Goal: Complete application form

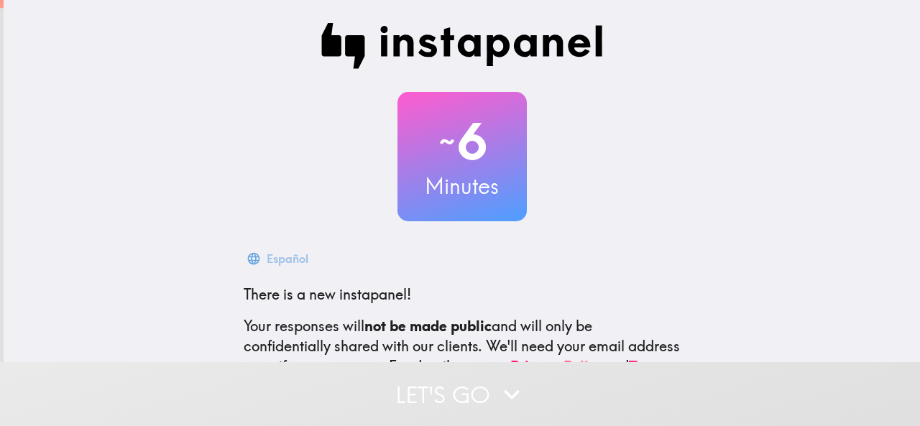
scroll to position [171, 0]
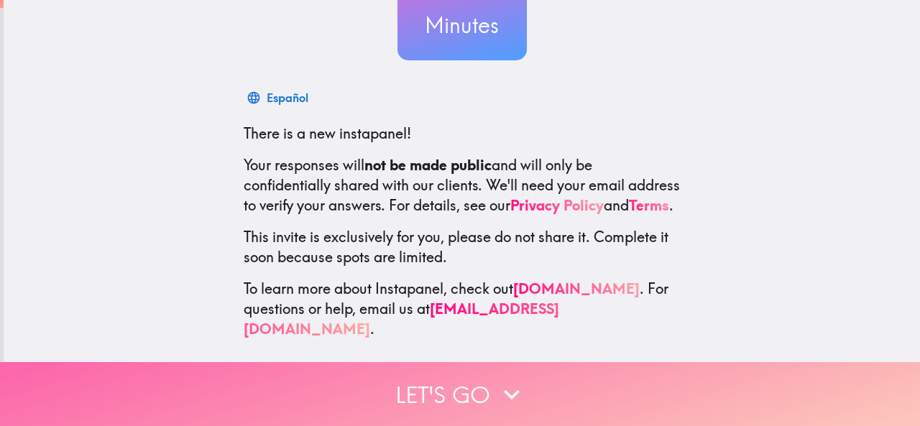
click at [479, 364] on button "Let's go" at bounding box center [460, 394] width 920 height 64
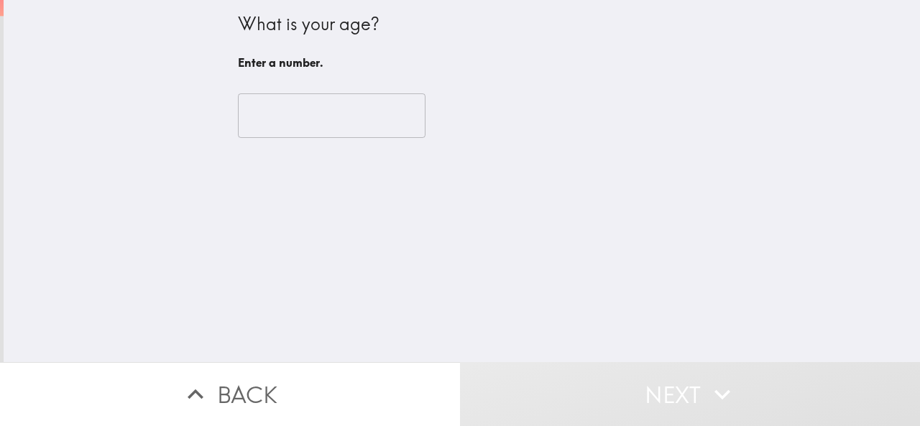
scroll to position [0, 0]
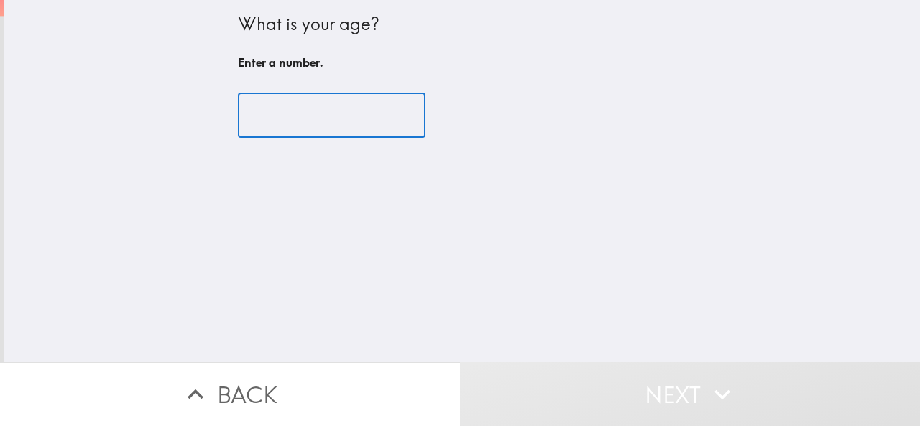
click at [330, 115] on input "number" at bounding box center [332, 115] width 188 height 45
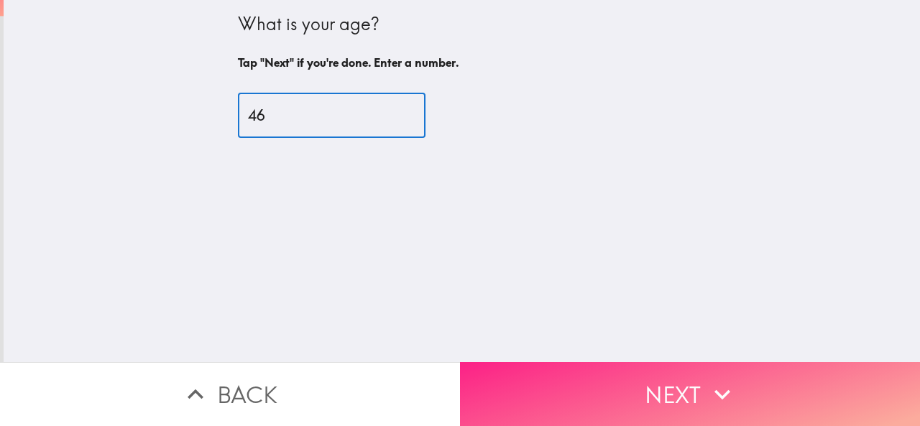
type input "46"
click at [654, 381] on button "Next" at bounding box center [690, 394] width 460 height 64
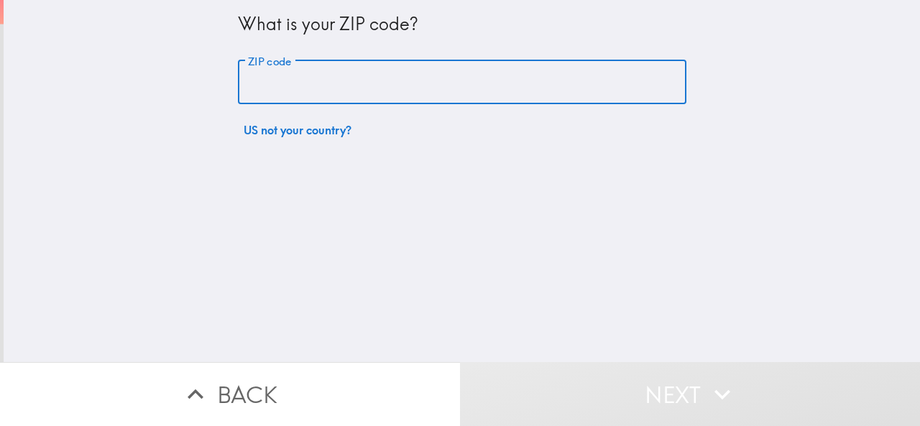
click at [306, 75] on input "ZIP code" at bounding box center [462, 82] width 448 height 45
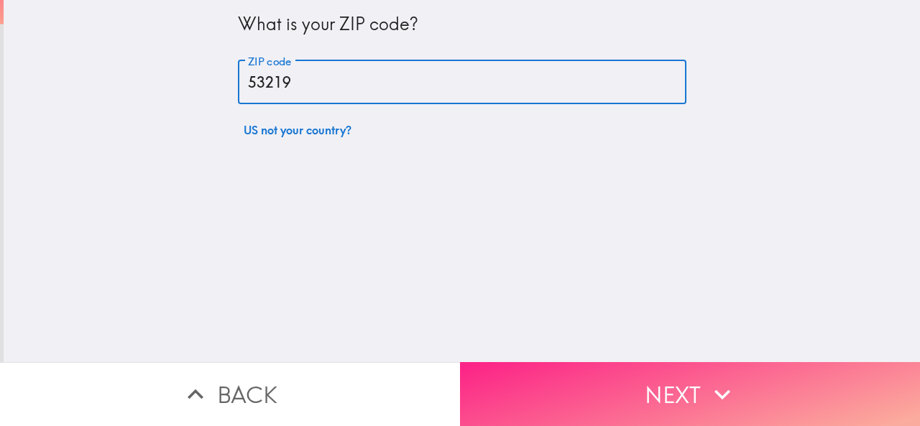
type input "53219"
click at [678, 393] on button "Next" at bounding box center [690, 394] width 460 height 64
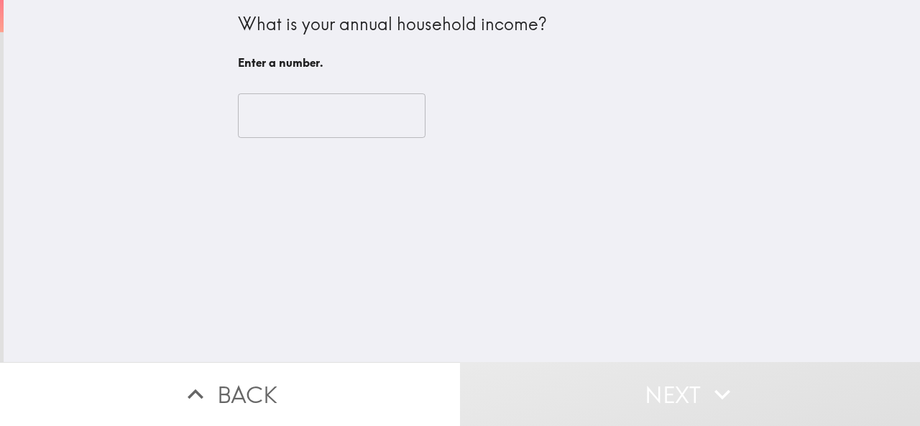
click at [325, 124] on input "number" at bounding box center [332, 115] width 188 height 45
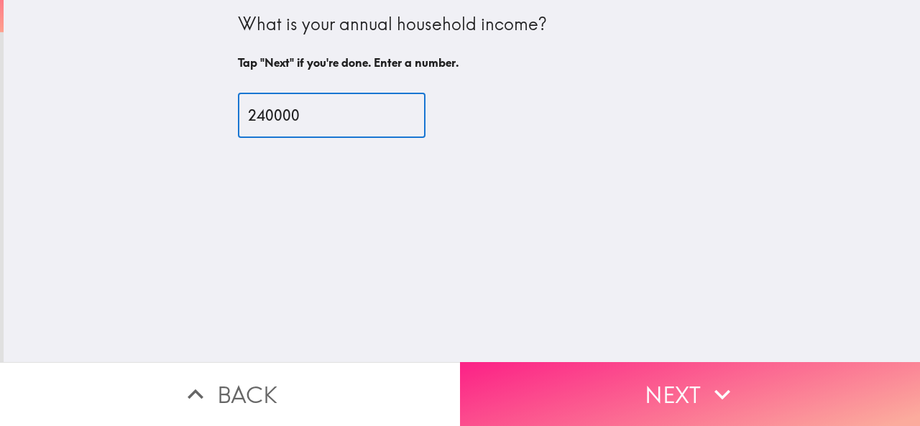
type input "240000"
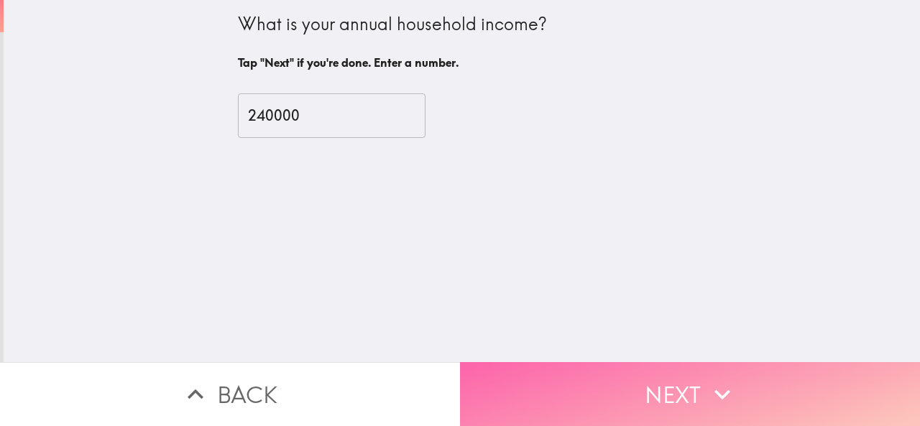
click at [581, 384] on button "Next" at bounding box center [690, 394] width 460 height 64
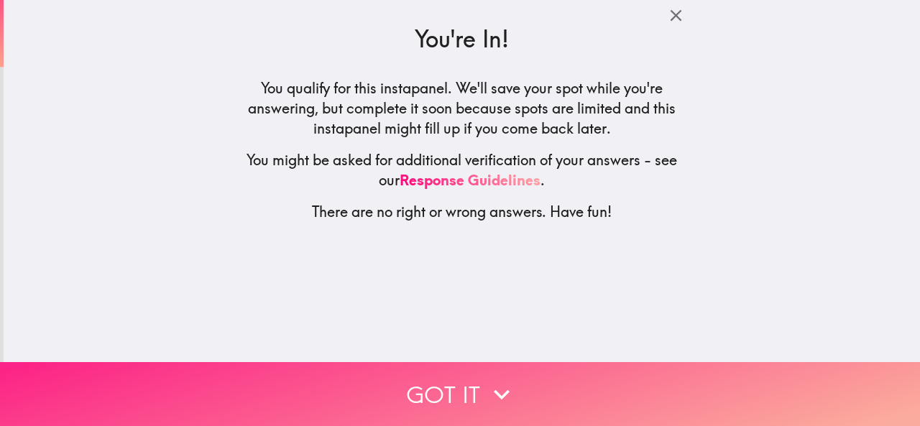
click at [474, 390] on button "Got it" at bounding box center [460, 394] width 920 height 64
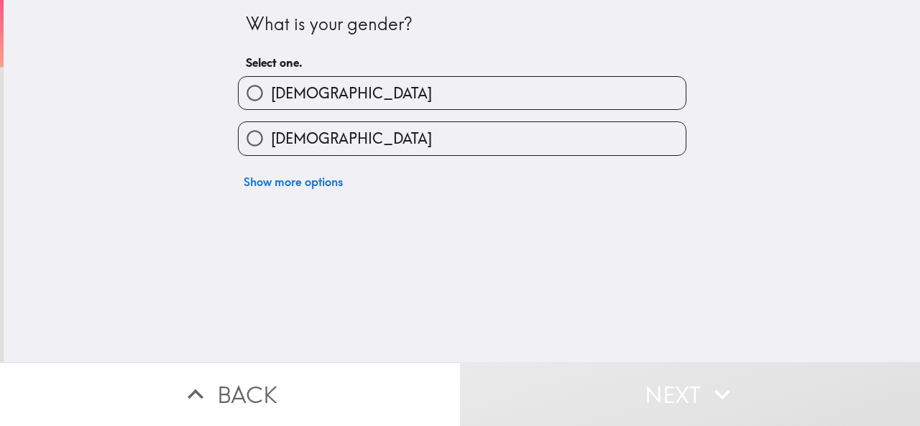
click at [277, 88] on span "[DEMOGRAPHIC_DATA]" at bounding box center [351, 93] width 161 height 20
click at [271, 88] on input "[DEMOGRAPHIC_DATA]" at bounding box center [255, 93] width 32 height 32
radio input "true"
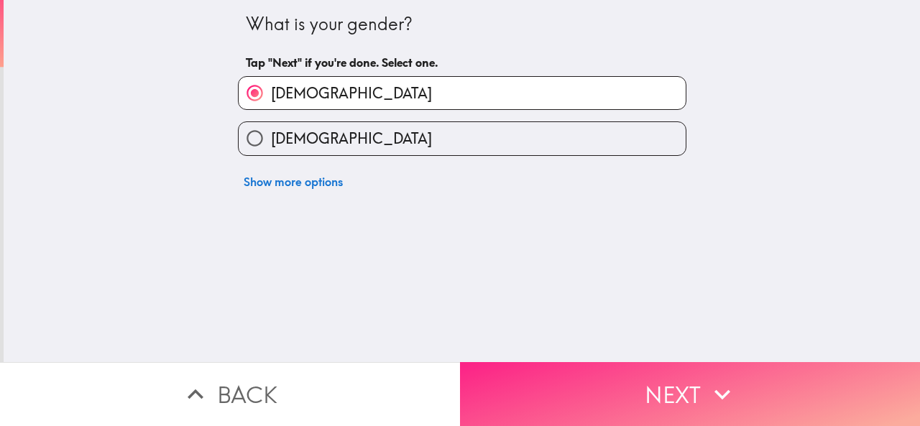
click at [674, 389] on button "Next" at bounding box center [690, 394] width 460 height 64
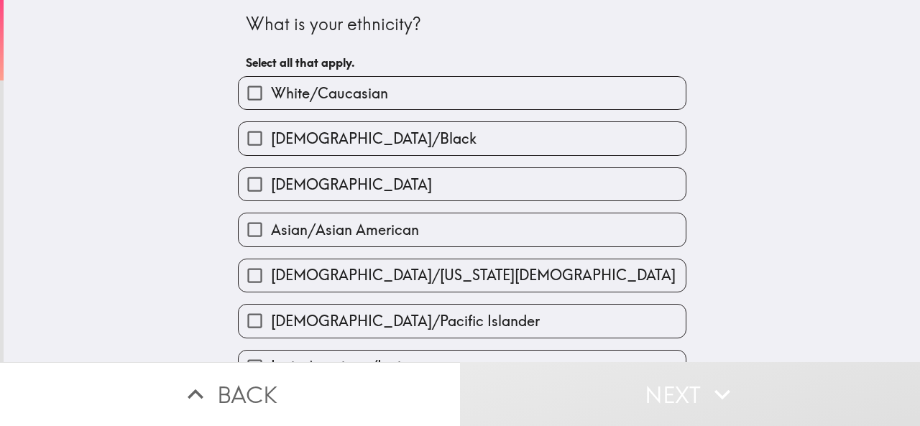
click at [316, 78] on label "White/Caucasian" at bounding box center [462, 93] width 447 height 32
click at [271, 78] on input "White/Caucasian" at bounding box center [255, 93] width 32 height 32
checkbox input "true"
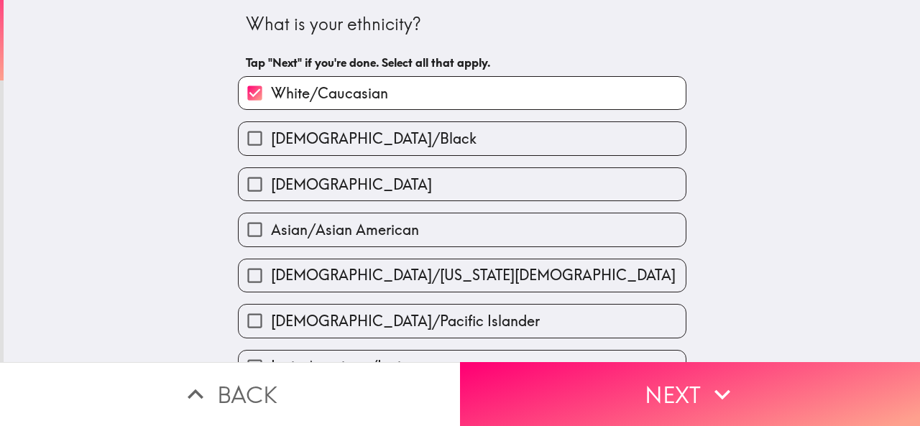
scroll to position [359, 0]
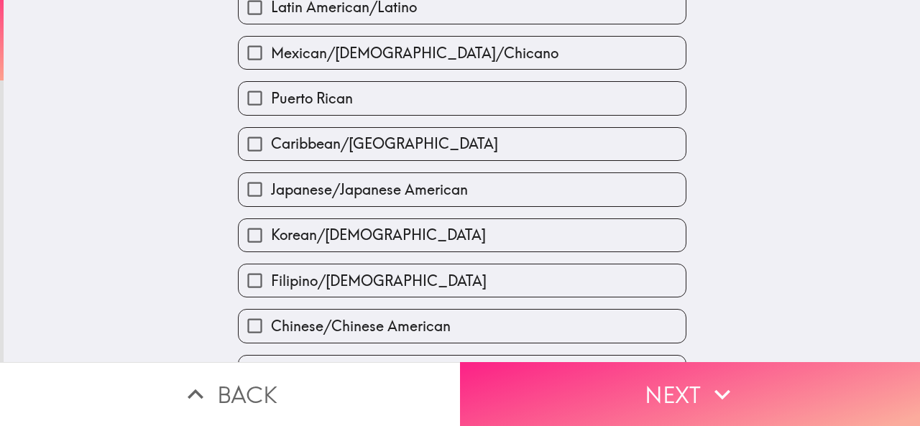
click at [714, 390] on icon "button" at bounding box center [722, 395] width 16 height 10
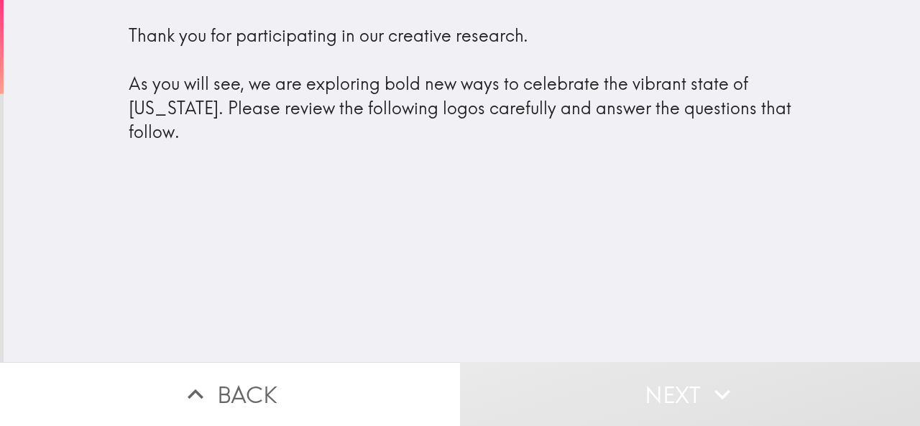
click at [332, 139] on div "Thank you for participating in our creative research. As you will see, we are e…" at bounding box center [462, 84] width 667 height 121
click at [551, 299] on div "Thank you for participating in our creative research. As you will see, we are e…" at bounding box center [462, 181] width 916 height 362
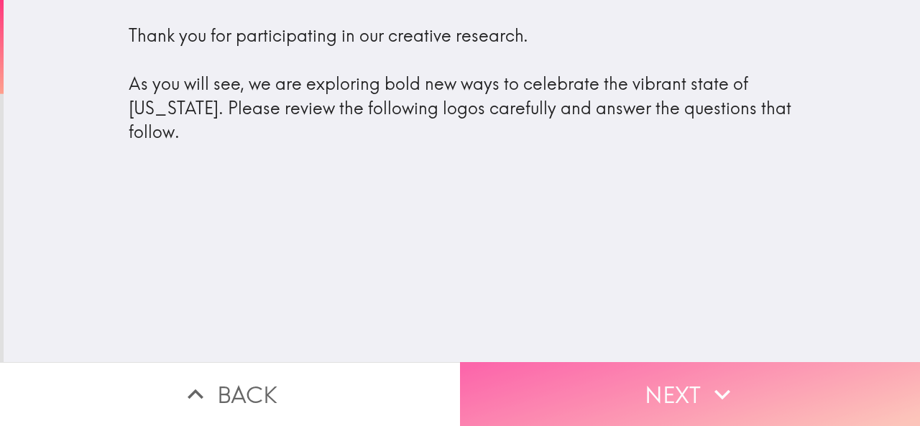
click at [673, 392] on button "Next" at bounding box center [690, 394] width 460 height 64
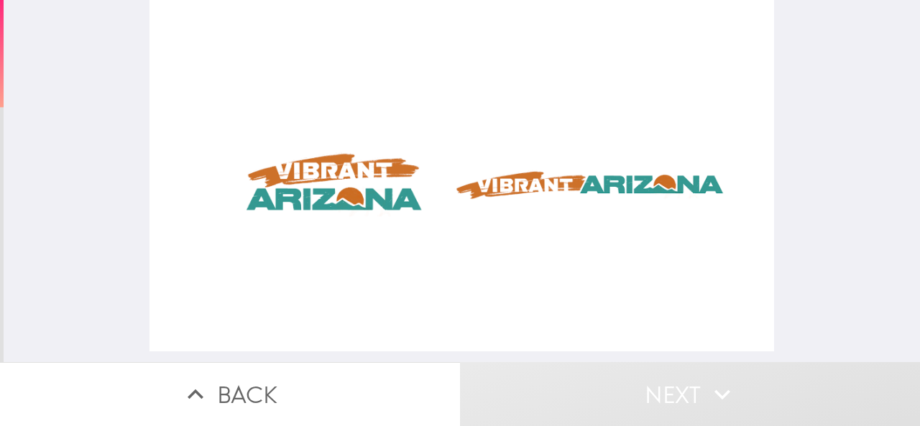
click at [325, 160] on div at bounding box center [461, 175] width 625 height 351
click at [706, 388] on icon "button" at bounding box center [722, 395] width 32 height 32
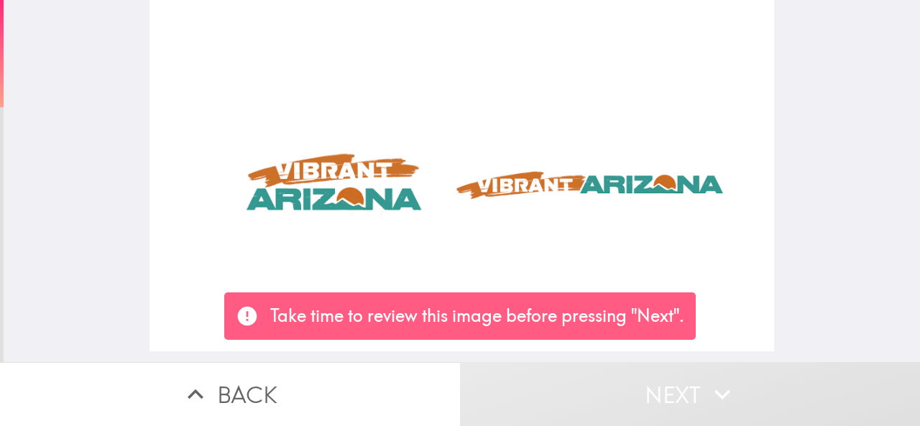
click at [487, 316] on p "Take time to review this image before pressing "Next"." at bounding box center [477, 316] width 414 height 24
drag, startPoint x: 444, startPoint y: 189, endPoint x: 652, endPoint y: 382, distance: 283.3
click at [444, 188] on div at bounding box center [461, 175] width 625 height 351
click at [657, 383] on button "Next" at bounding box center [690, 394] width 460 height 64
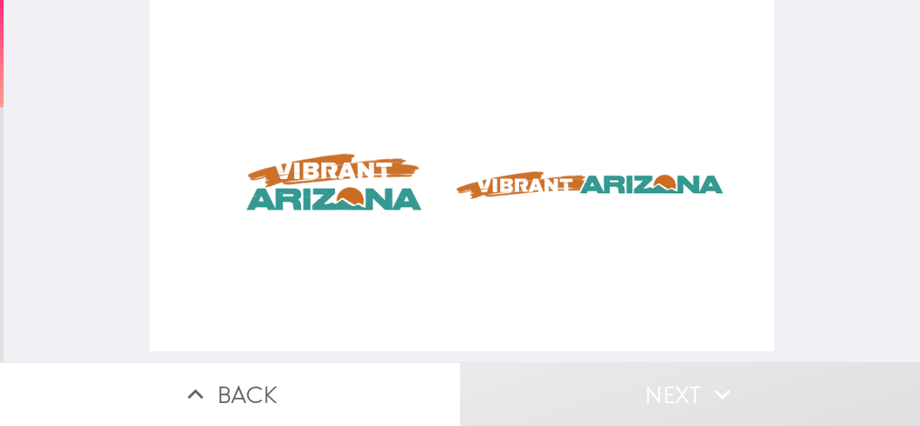
click at [351, 208] on div at bounding box center [461, 175] width 625 height 351
click at [306, 172] on div at bounding box center [461, 175] width 625 height 351
click at [374, 180] on div at bounding box center [461, 175] width 625 height 351
drag, startPoint x: 599, startPoint y: 192, endPoint x: 548, endPoint y: 133, distance: 78.4
click at [599, 192] on div at bounding box center [461, 175] width 625 height 351
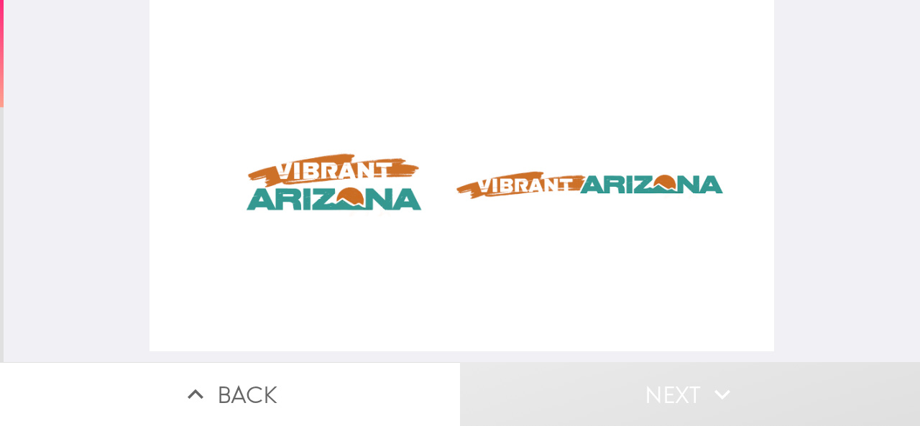
click at [540, 135] on div at bounding box center [461, 175] width 625 height 351
drag, startPoint x: 291, startPoint y: 311, endPoint x: 449, endPoint y: 305, distance: 158.2
click at [292, 310] on div at bounding box center [461, 175] width 625 height 351
click at [488, 313] on div at bounding box center [461, 175] width 625 height 351
click at [591, 379] on button "Next" at bounding box center [690, 394] width 460 height 64
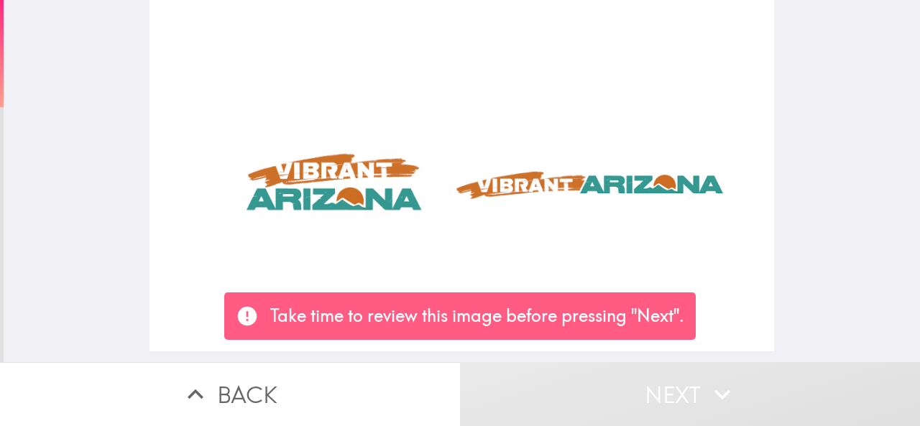
click at [591, 305] on p "Take time to review this image before pressing "Next"." at bounding box center [477, 316] width 414 height 24
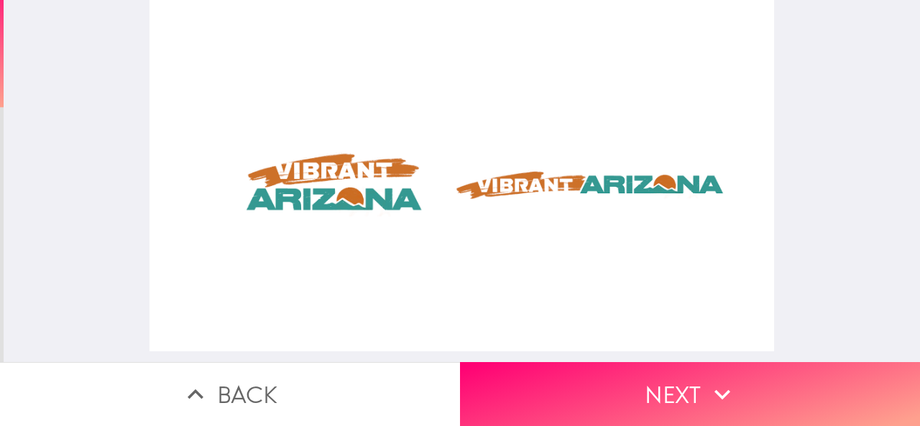
click at [642, 350] on div at bounding box center [461, 175] width 625 height 351
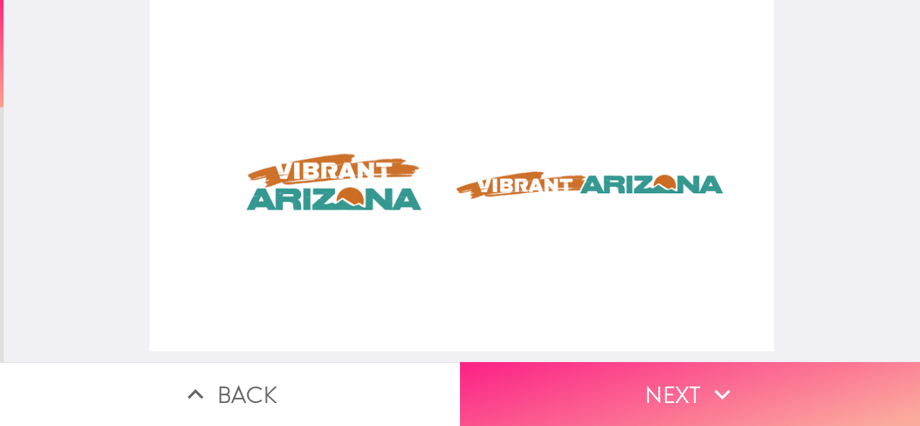
click at [676, 377] on button "Next" at bounding box center [690, 394] width 460 height 64
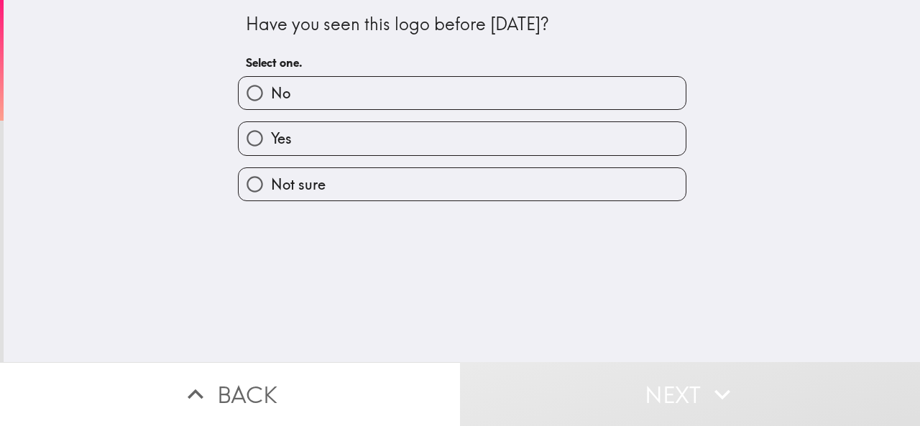
click at [355, 86] on label "No" at bounding box center [462, 93] width 447 height 32
click at [271, 86] on input "No" at bounding box center [255, 93] width 32 height 32
radio input "true"
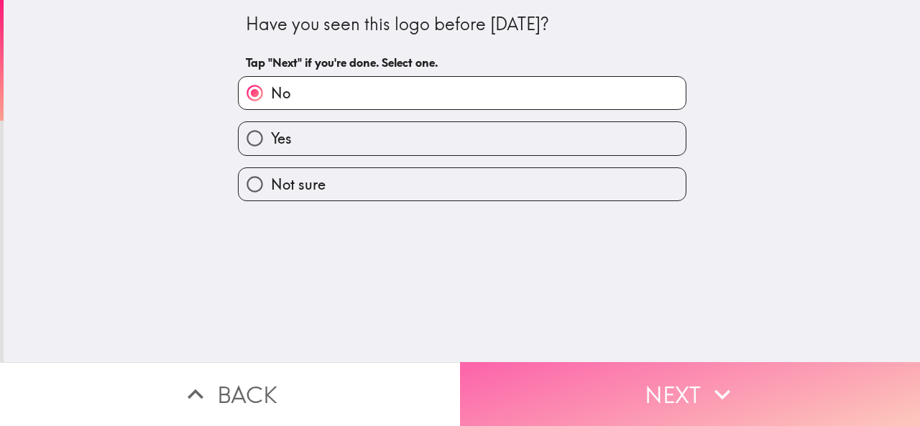
click at [681, 372] on button "Next" at bounding box center [690, 394] width 460 height 64
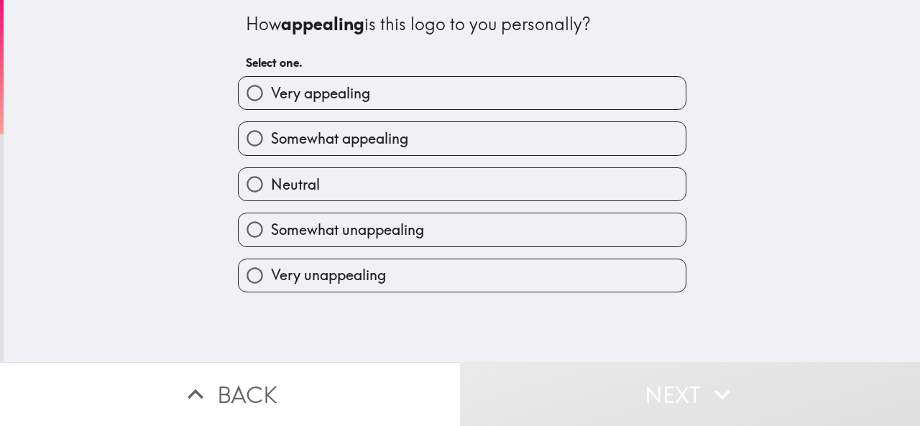
click at [325, 96] on span "Very appealing" at bounding box center [320, 93] width 99 height 20
click at [271, 96] on input "Very appealing" at bounding box center [255, 93] width 32 height 32
radio input "true"
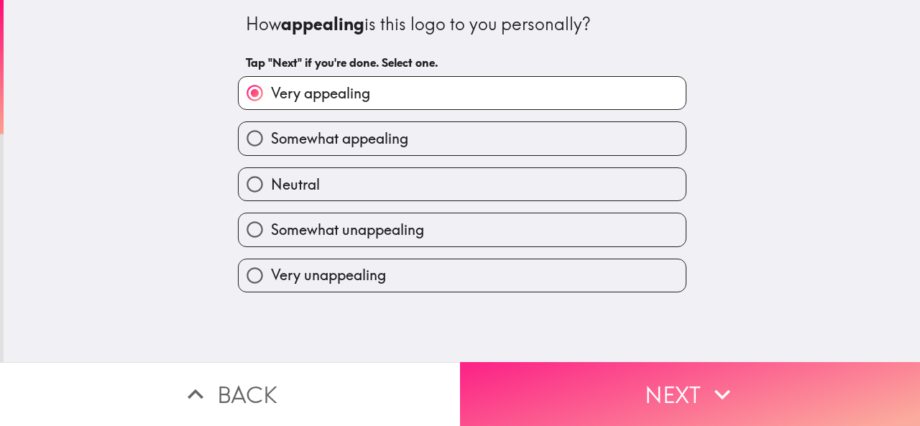
click at [717, 379] on icon "button" at bounding box center [722, 395] width 32 height 32
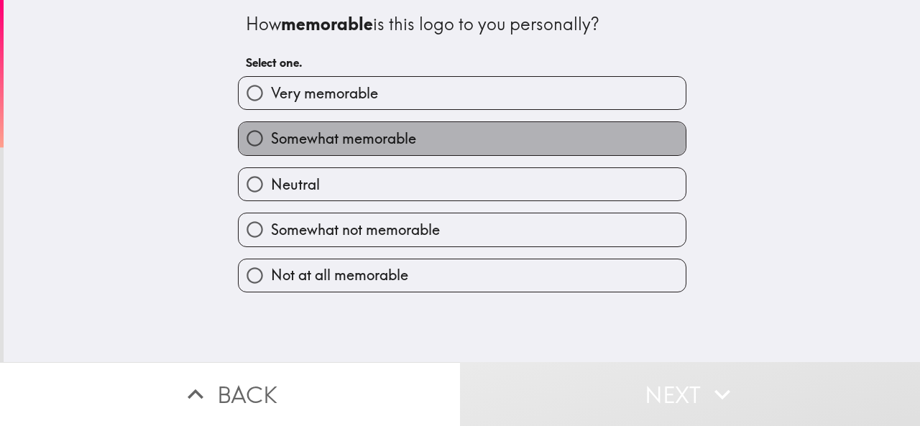
click at [331, 136] on span "Somewhat memorable" at bounding box center [343, 139] width 145 height 20
click at [271, 136] on input "Somewhat memorable" at bounding box center [255, 138] width 32 height 32
radio input "true"
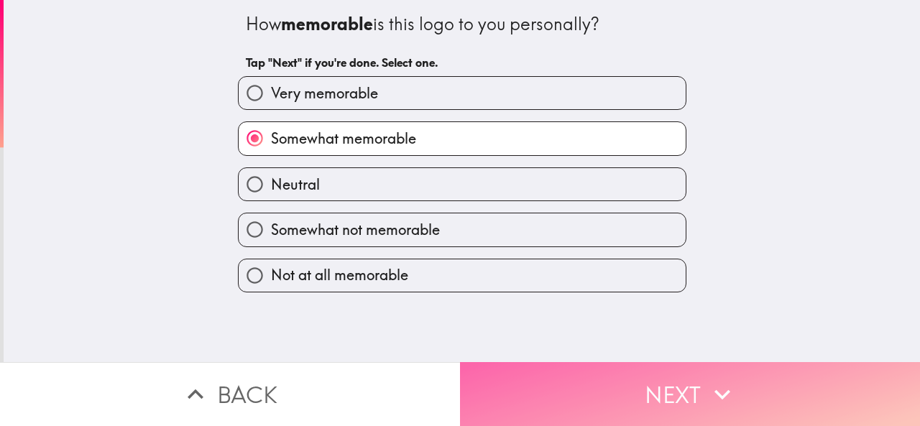
click at [676, 405] on button "Next" at bounding box center [690, 394] width 460 height 64
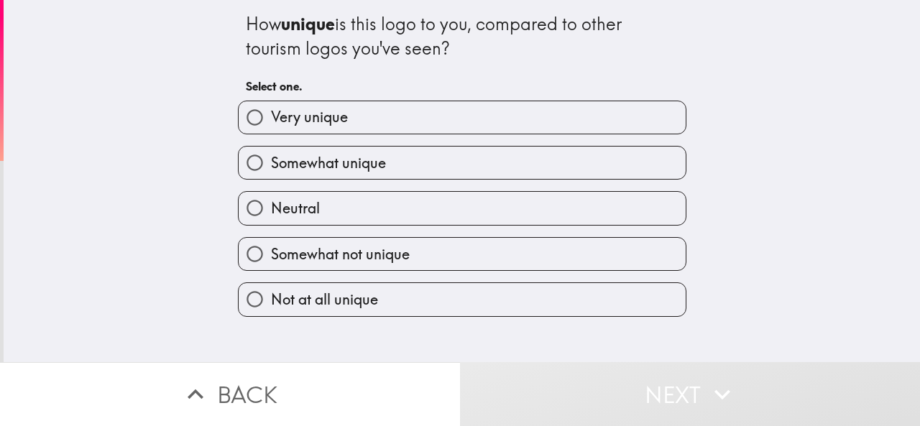
click at [335, 114] on span "Very unique" at bounding box center [309, 117] width 77 height 20
click at [271, 114] on input "Very unique" at bounding box center [255, 117] width 32 height 32
radio input "true"
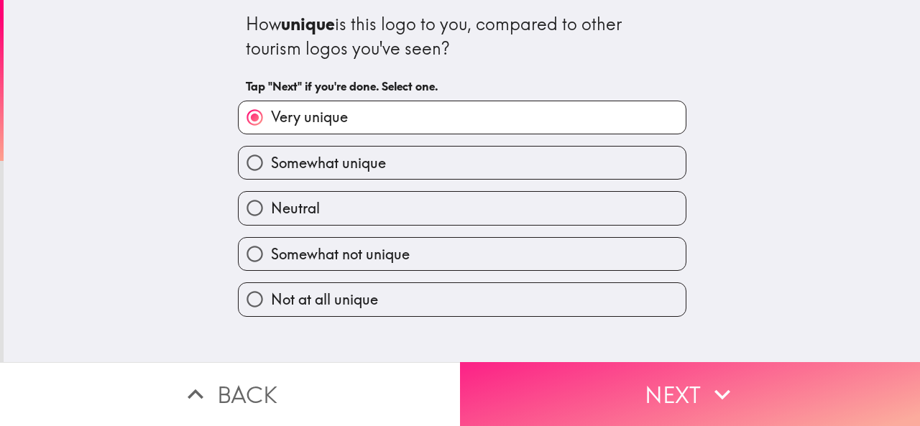
click at [664, 393] on button "Next" at bounding box center [690, 394] width 460 height 64
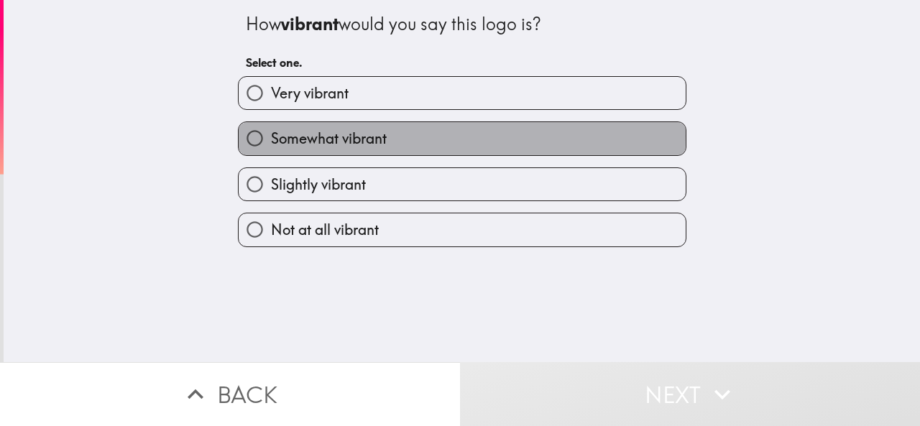
click at [326, 137] on span "Somewhat vibrant" at bounding box center [329, 139] width 116 height 20
click at [271, 137] on input "Somewhat vibrant" at bounding box center [255, 138] width 32 height 32
radio input "true"
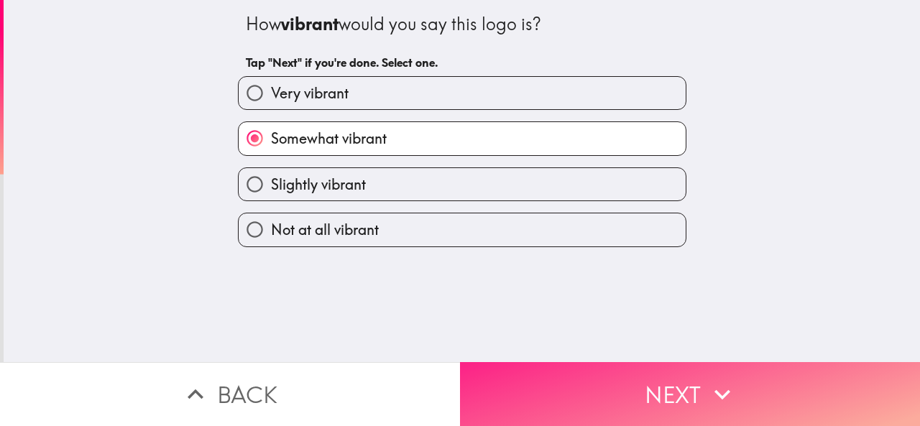
click at [661, 390] on button "Next" at bounding box center [690, 394] width 460 height 64
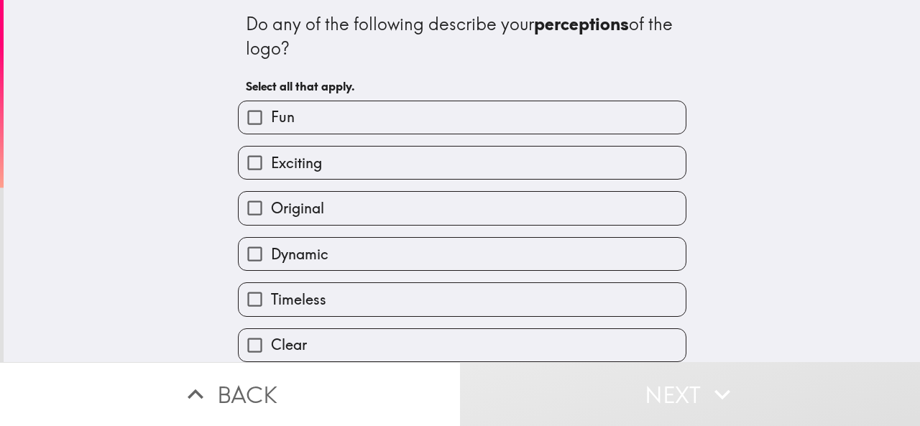
click at [331, 137] on div "Exciting" at bounding box center [456, 156] width 460 height 45
click at [329, 167] on label "Exciting" at bounding box center [462, 163] width 447 height 32
click at [271, 167] on input "Exciting" at bounding box center [255, 163] width 32 height 32
checkbox input "true"
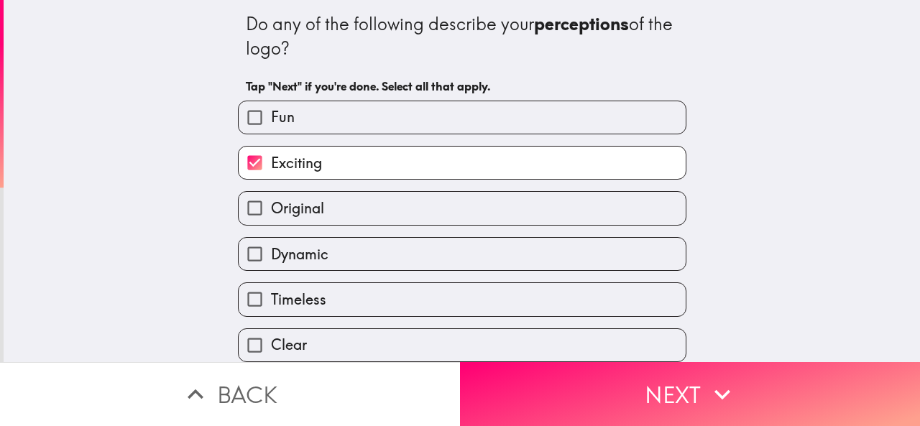
drag, startPoint x: 312, startPoint y: 215, endPoint x: 328, endPoint y: 233, distance: 23.9
click at [313, 216] on span "Original" at bounding box center [297, 208] width 53 height 20
click at [271, 216] on input "Original" at bounding box center [255, 208] width 32 height 32
checkbox input "true"
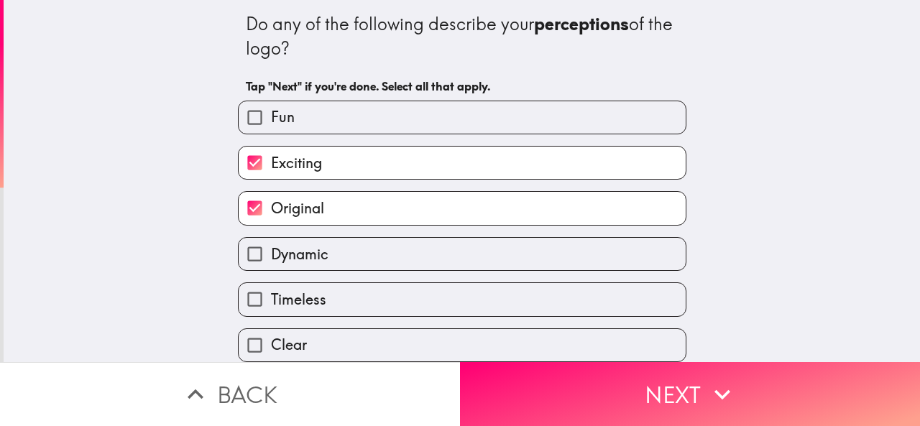
click at [326, 304] on label "Timeless" at bounding box center [462, 299] width 447 height 32
click at [271, 304] on input "Timeless" at bounding box center [255, 299] width 32 height 32
checkbox input "true"
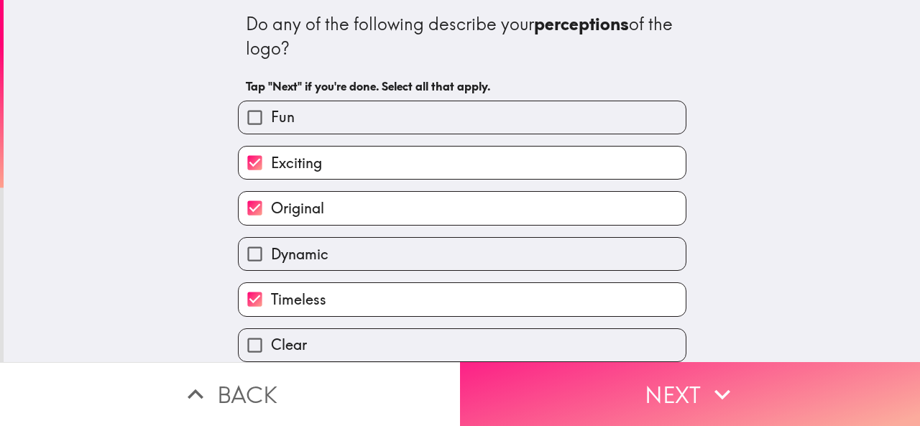
click at [633, 393] on button "Next" at bounding box center [690, 394] width 460 height 64
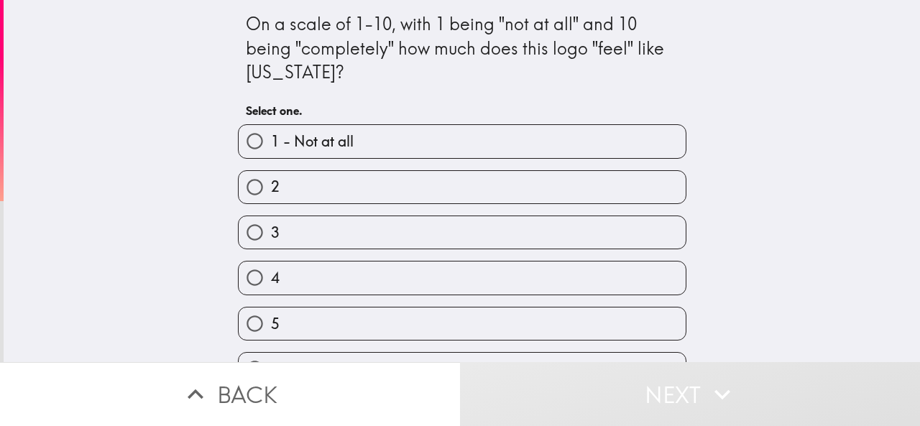
scroll to position [221, 0]
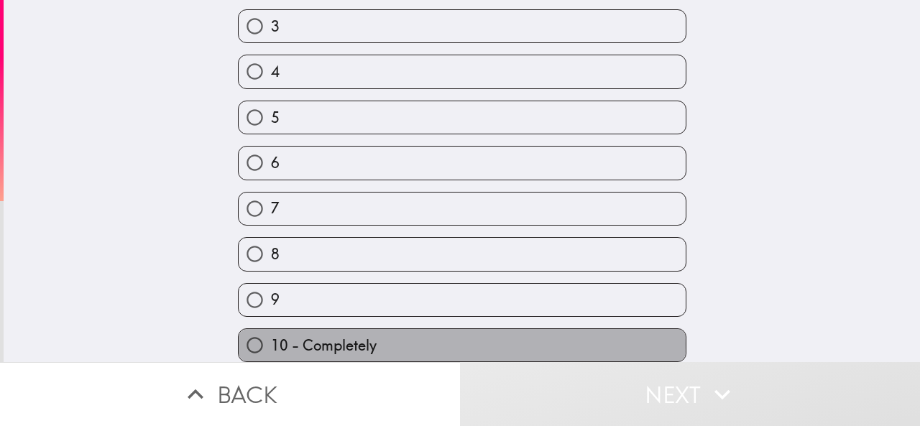
drag, startPoint x: 378, startPoint y: 333, endPoint x: 526, endPoint y: 364, distance: 151.1
click at [378, 333] on label "10 - Completely" at bounding box center [462, 345] width 447 height 32
click at [271, 333] on input "10 - Completely" at bounding box center [255, 345] width 32 height 32
radio input "true"
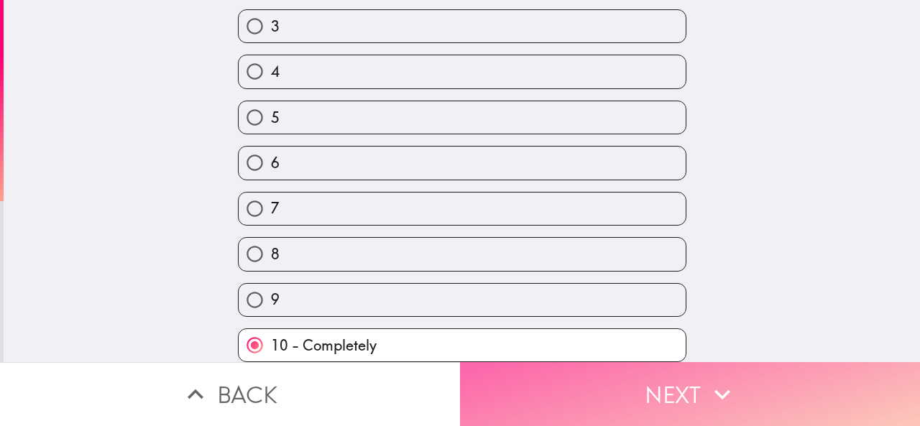
click at [553, 364] on button "Next" at bounding box center [690, 394] width 460 height 64
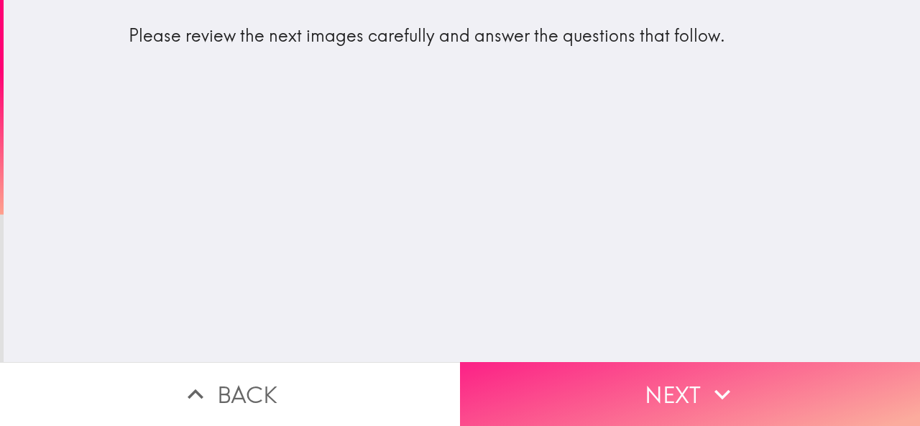
click at [664, 382] on button "Next" at bounding box center [690, 394] width 460 height 64
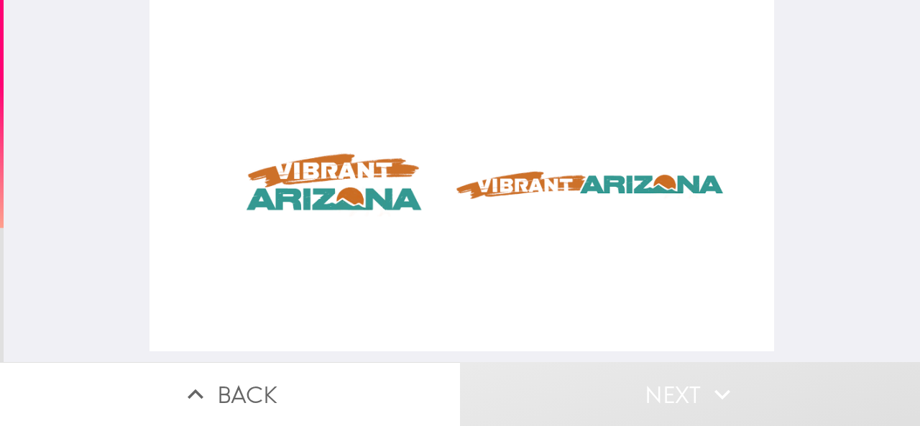
click at [578, 280] on div at bounding box center [461, 175] width 625 height 351
click at [497, 163] on div at bounding box center [461, 175] width 625 height 351
click at [402, 185] on div at bounding box center [461, 175] width 625 height 351
click at [582, 362] on button "Next" at bounding box center [690, 394] width 460 height 64
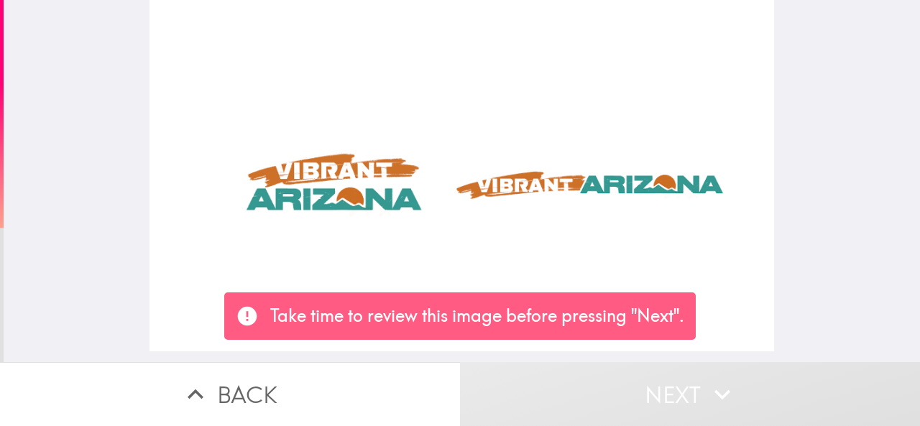
click at [572, 310] on p "Take time to review this image before pressing "Next"." at bounding box center [477, 316] width 414 height 24
click at [451, 180] on div at bounding box center [461, 175] width 625 height 351
drag, startPoint x: 334, startPoint y: 165, endPoint x: 340, endPoint y: 182, distance: 18.2
click at [334, 166] on div at bounding box center [461, 175] width 625 height 351
click at [443, 318] on p "Take time to review this image before pressing "Next"." at bounding box center [477, 316] width 414 height 24
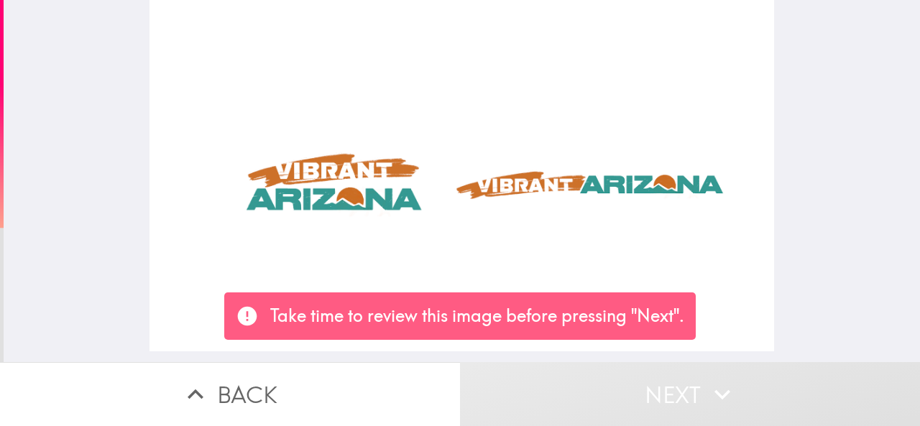
click at [426, 266] on div at bounding box center [461, 175] width 625 height 351
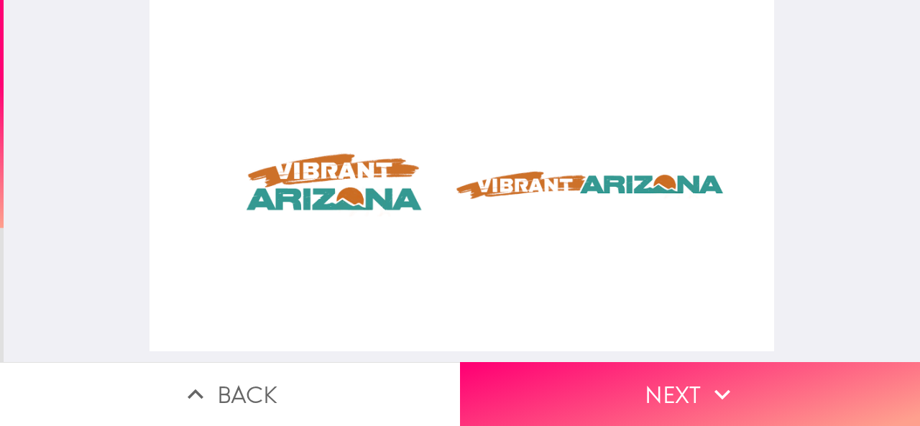
click at [342, 261] on div at bounding box center [461, 175] width 625 height 351
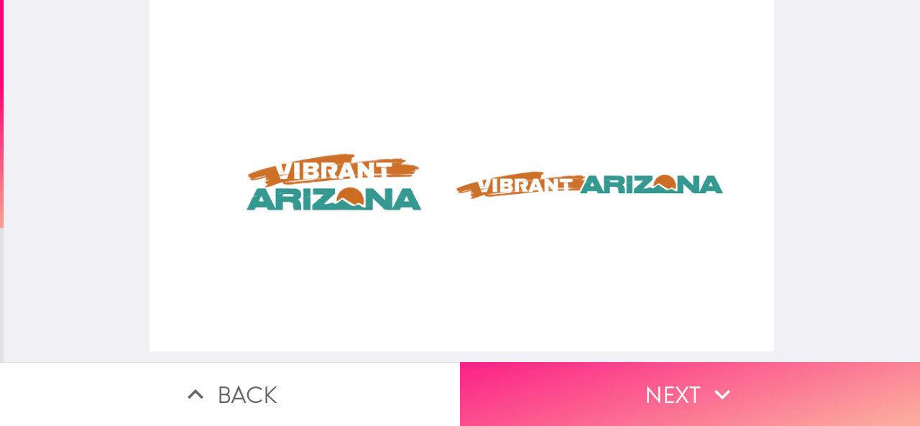
click at [602, 367] on button "Next" at bounding box center [690, 394] width 460 height 64
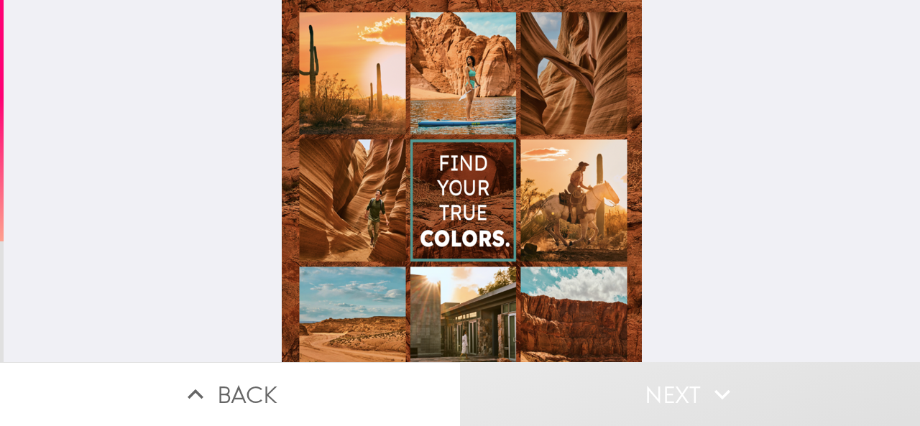
scroll to position [190, 0]
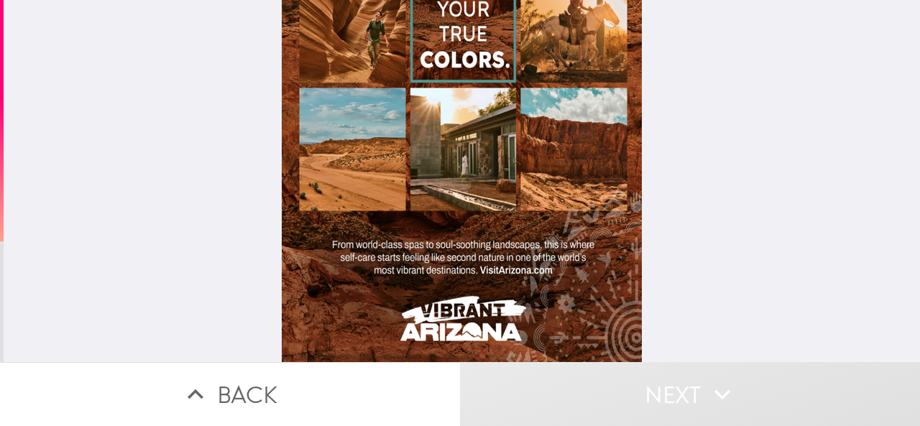
click at [496, 160] on div at bounding box center [462, 91] width 360 height 541
drag, startPoint x: 575, startPoint y: 268, endPoint x: 500, endPoint y: 148, distance: 141.4
click at [569, 249] on div at bounding box center [462, 91] width 360 height 541
click at [489, 137] on div at bounding box center [462, 91] width 360 height 541
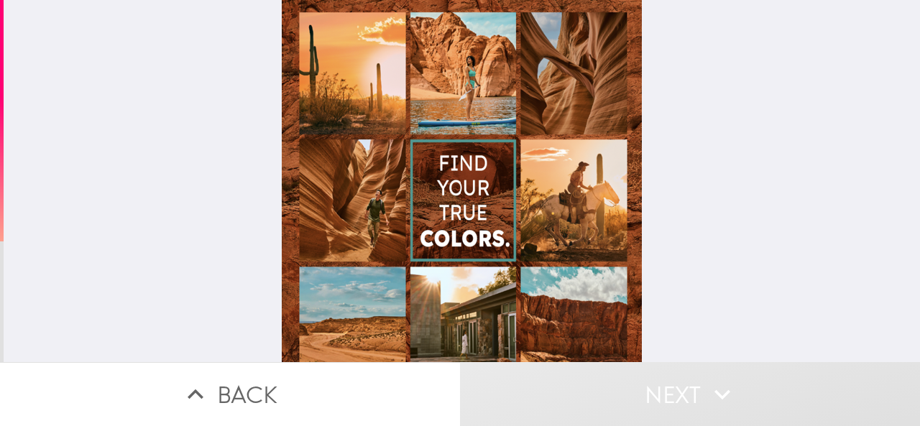
click at [486, 183] on div at bounding box center [462, 270] width 360 height 541
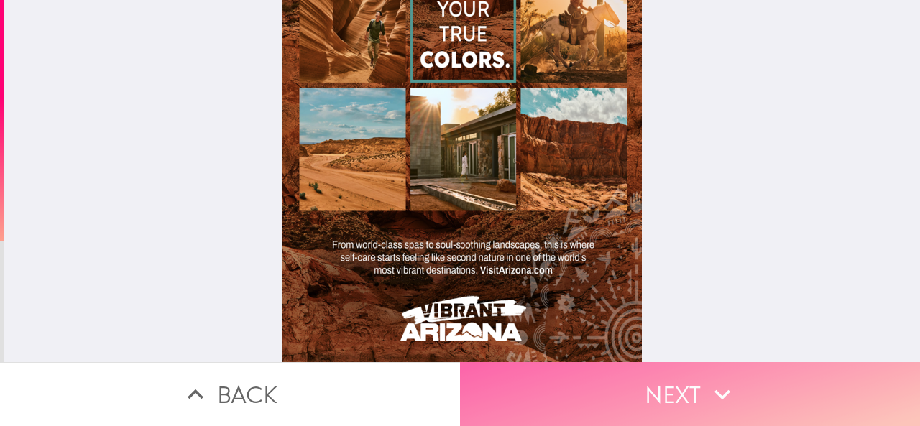
click at [714, 393] on icon "button" at bounding box center [722, 395] width 32 height 32
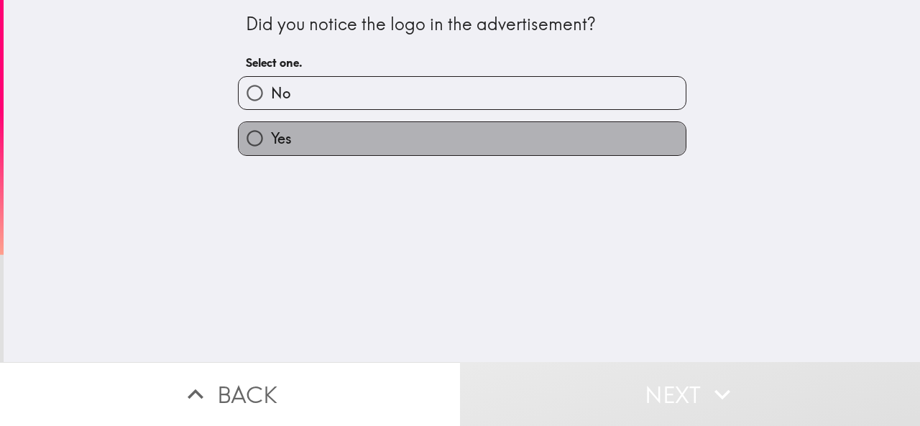
click at [329, 147] on label "Yes" at bounding box center [462, 138] width 447 height 32
click at [271, 147] on input "Yes" at bounding box center [255, 138] width 32 height 32
radio input "true"
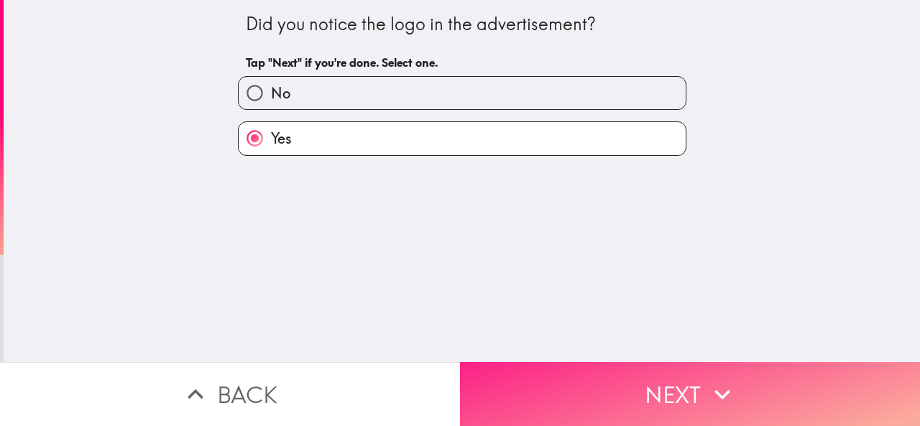
click at [678, 373] on button "Next" at bounding box center [690, 394] width 460 height 64
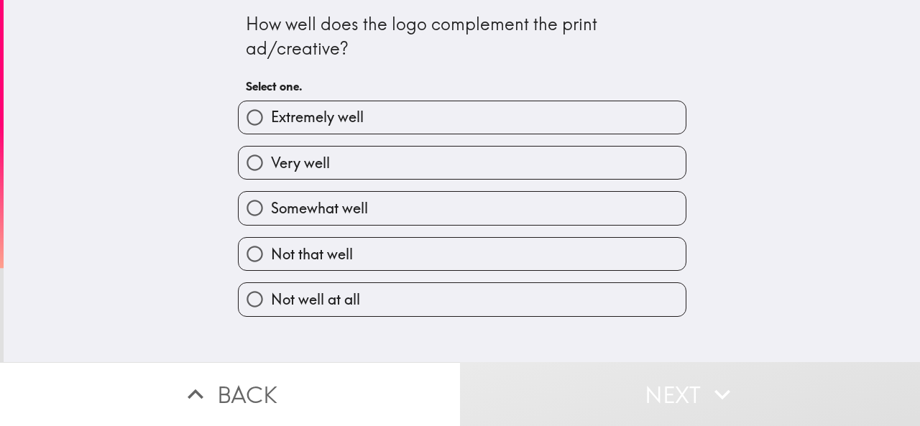
click at [333, 134] on div "Very well" at bounding box center [456, 156] width 460 height 45
click at [433, 129] on label "Extremely well" at bounding box center [462, 117] width 447 height 32
click at [271, 129] on input "Extremely well" at bounding box center [255, 117] width 32 height 32
radio input "true"
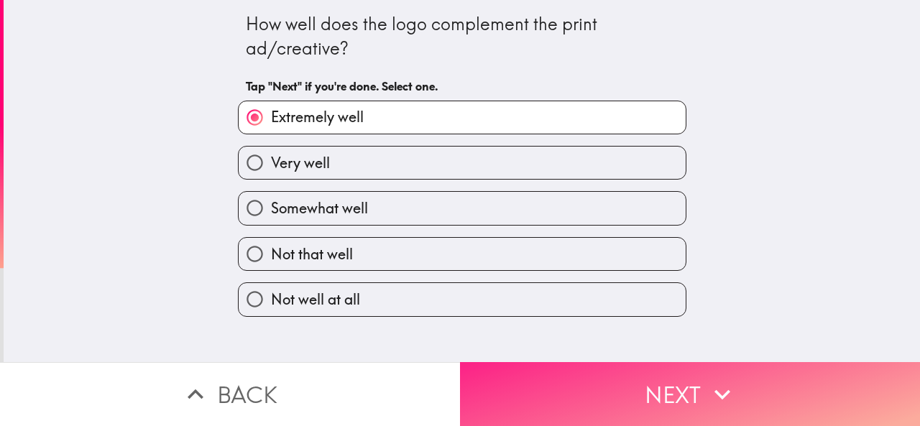
click at [770, 383] on button "Next" at bounding box center [690, 394] width 460 height 64
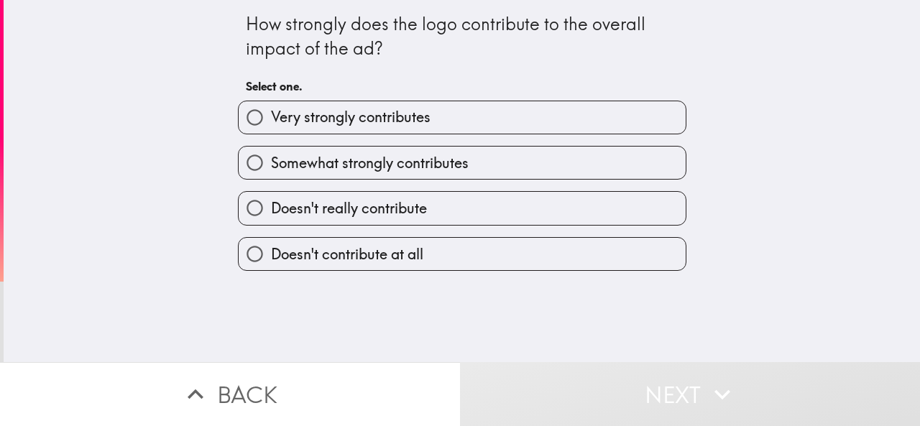
click at [349, 129] on label "Very strongly contributes" at bounding box center [462, 117] width 447 height 32
click at [271, 129] on input "Very strongly contributes" at bounding box center [255, 117] width 32 height 32
radio input "true"
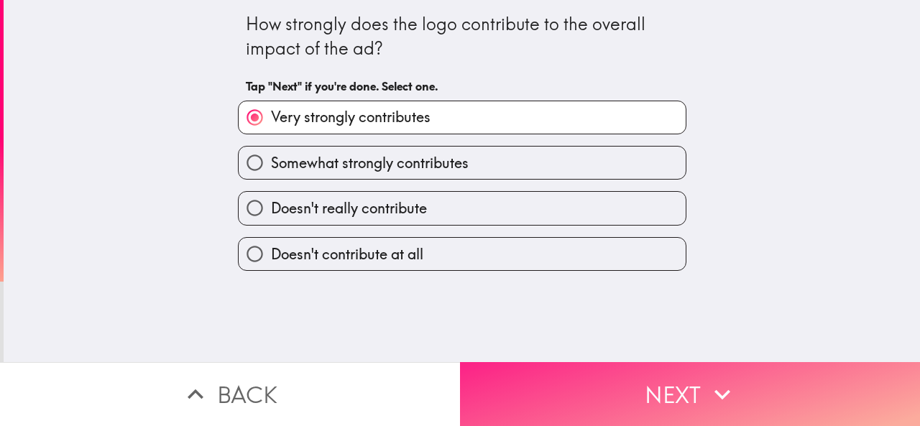
click at [699, 406] on button "Next" at bounding box center [690, 394] width 460 height 64
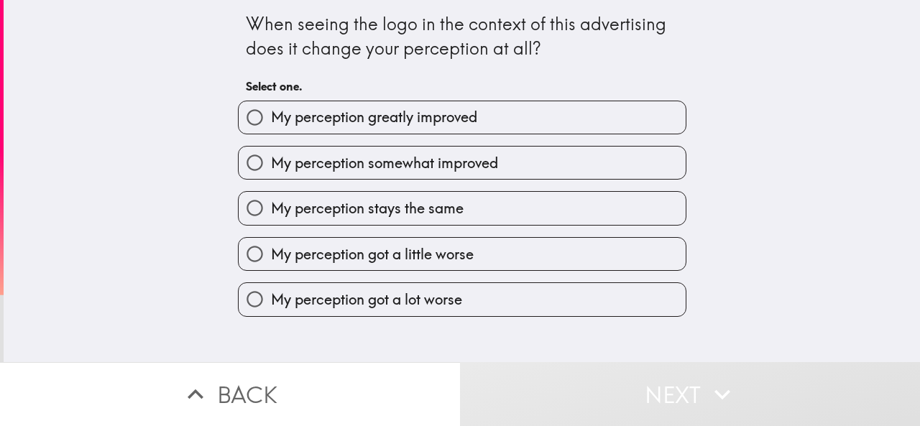
click at [326, 147] on div "My perception somewhat improved" at bounding box center [462, 163] width 448 height 34
click at [386, 168] on span "My perception somewhat improved" at bounding box center [384, 163] width 227 height 20
click at [271, 168] on input "My perception somewhat improved" at bounding box center [255, 163] width 32 height 32
radio input "true"
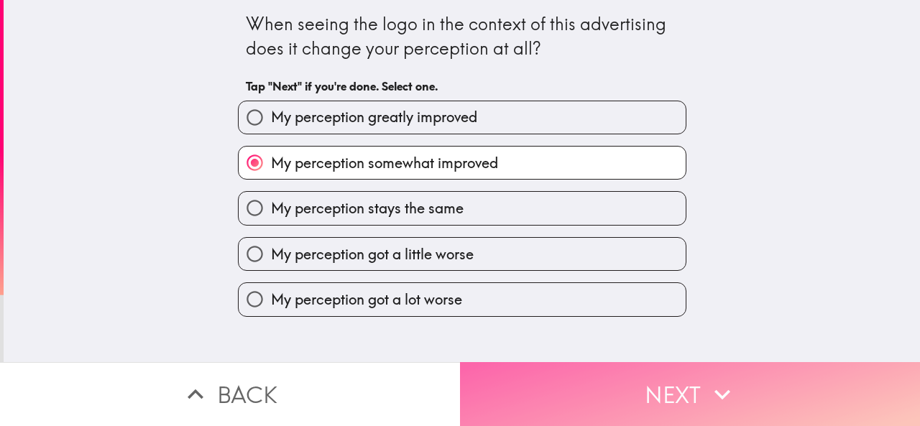
click at [645, 402] on button "Next" at bounding box center [690, 394] width 460 height 64
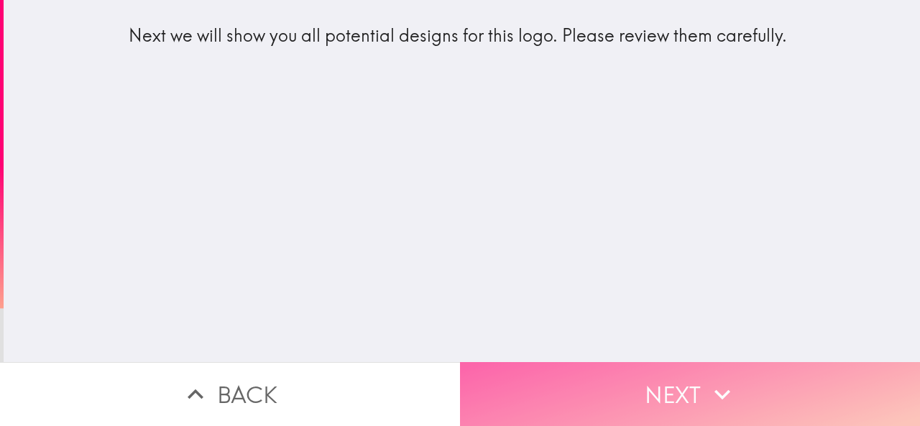
click at [694, 413] on button "Next" at bounding box center [690, 394] width 460 height 64
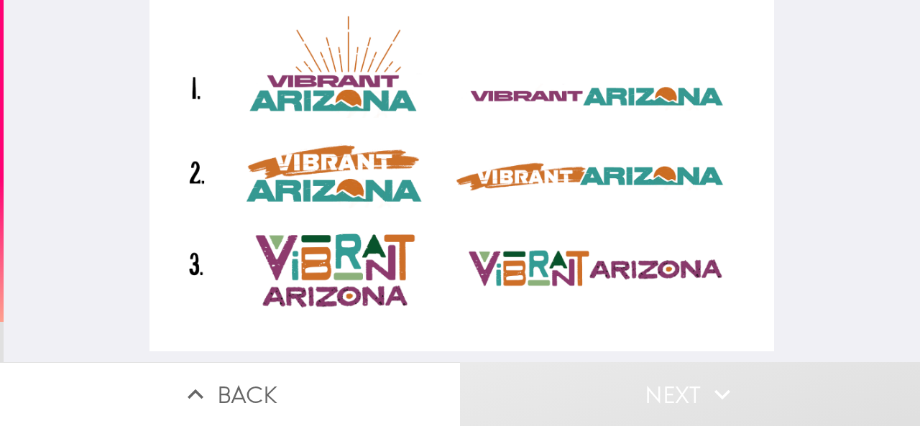
click at [310, 146] on div at bounding box center [461, 175] width 625 height 351
drag, startPoint x: 222, startPoint y: 198, endPoint x: 191, endPoint y: 219, distance: 37.3
click at [222, 200] on div at bounding box center [461, 175] width 625 height 351
click at [183, 193] on div at bounding box center [461, 175] width 625 height 351
click at [185, 274] on div at bounding box center [461, 175] width 625 height 351
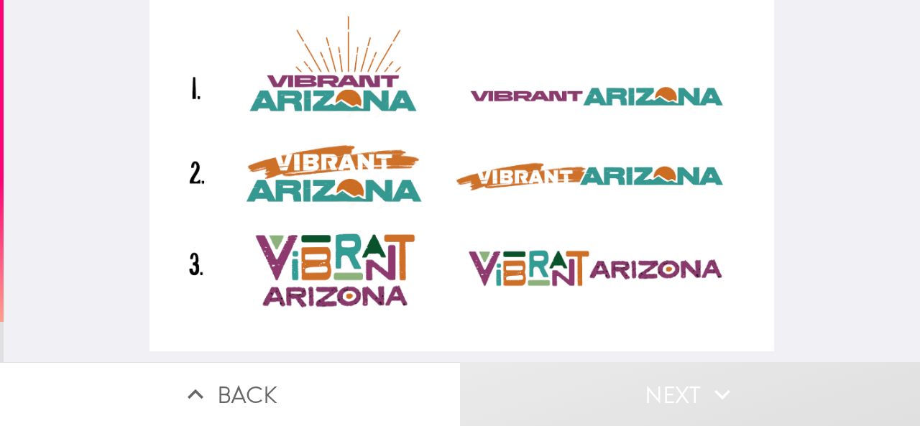
click at [338, 300] on div at bounding box center [461, 175] width 625 height 351
click at [487, 295] on div at bounding box center [461, 175] width 625 height 351
drag, startPoint x: 494, startPoint y: 264, endPoint x: 494, endPoint y: 243, distance: 21.6
click at [494, 262] on div at bounding box center [461, 175] width 625 height 351
click at [487, 206] on div at bounding box center [461, 175] width 625 height 351
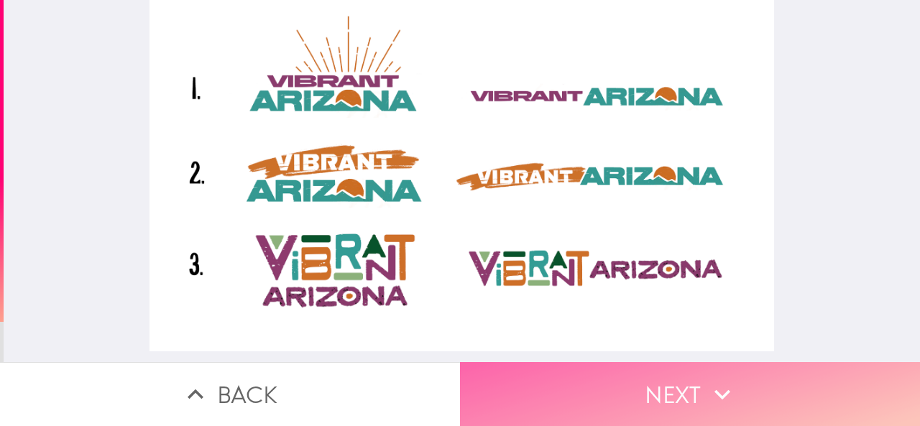
click at [666, 377] on button "Next" at bounding box center [690, 394] width 460 height 64
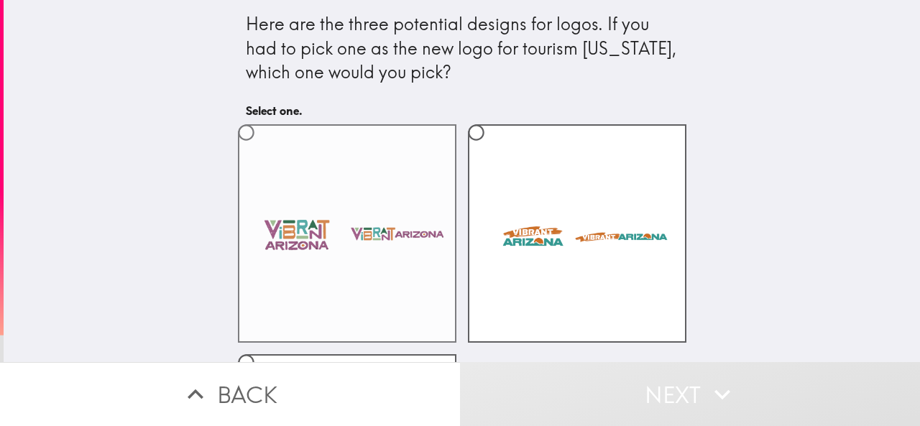
click at [361, 239] on label at bounding box center [347, 233] width 218 height 218
click at [262, 149] on input "radio" at bounding box center [246, 132] width 32 height 32
radio input "true"
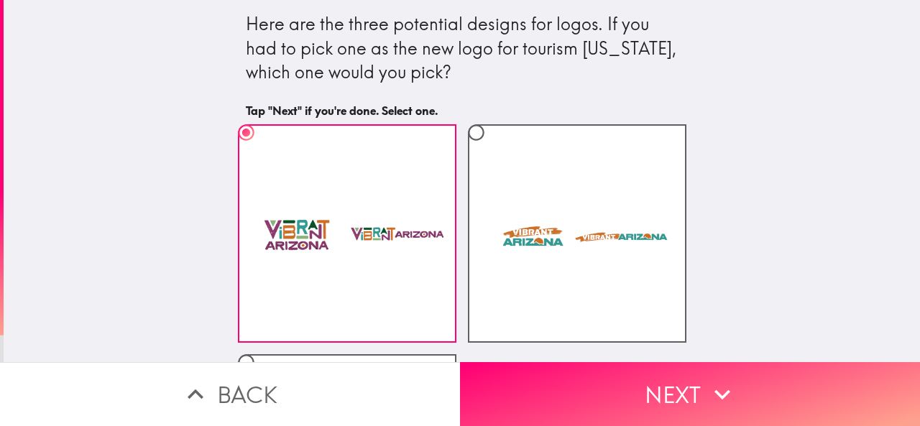
scroll to position [221, 0]
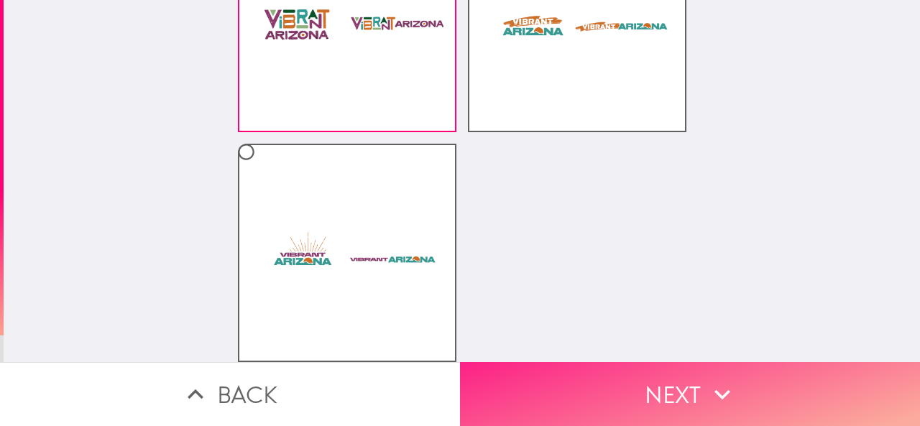
click at [691, 387] on button "Next" at bounding box center [690, 394] width 460 height 64
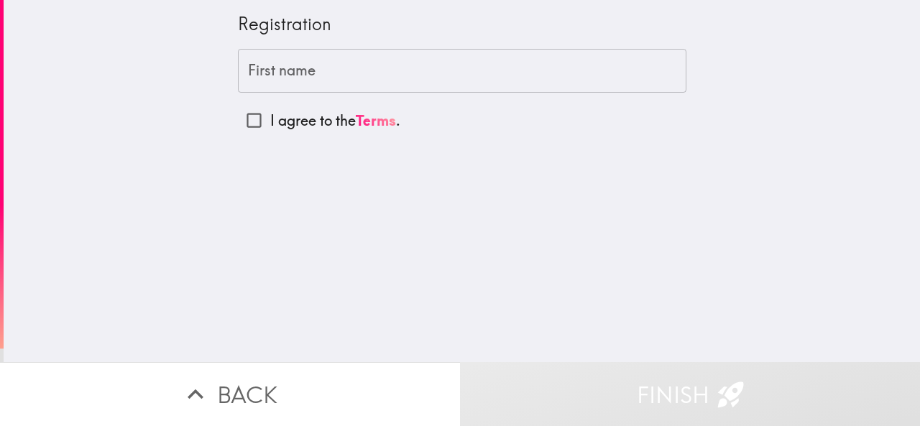
click at [298, 71] on input "First name" at bounding box center [462, 71] width 448 height 45
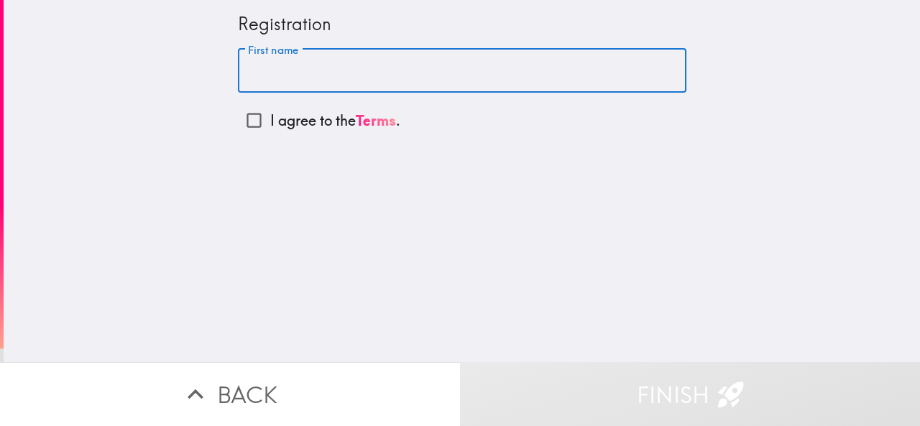
click at [393, 60] on input "First name" at bounding box center [462, 71] width 448 height 45
type input "[PERSON_NAME]"
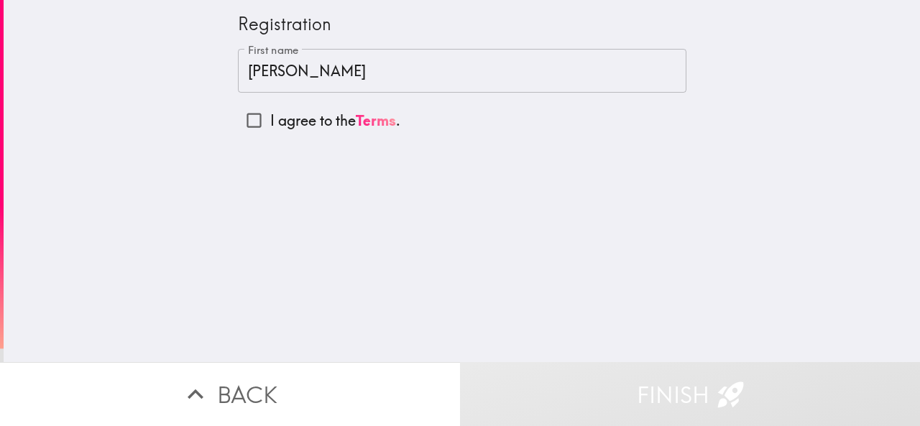
click at [330, 126] on p "I agree to the Terms ." at bounding box center [335, 121] width 130 height 20
click at [270, 126] on input "I agree to the Terms ." at bounding box center [254, 120] width 32 height 32
checkbox input "true"
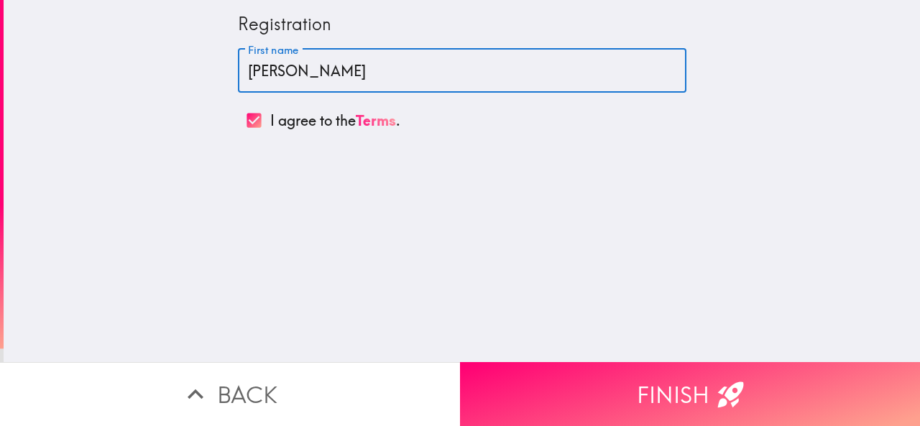
click at [369, 82] on input "[PERSON_NAME]" at bounding box center [462, 71] width 448 height 45
click at [240, 65] on input "[PERSON_NAME]" at bounding box center [462, 71] width 448 height 45
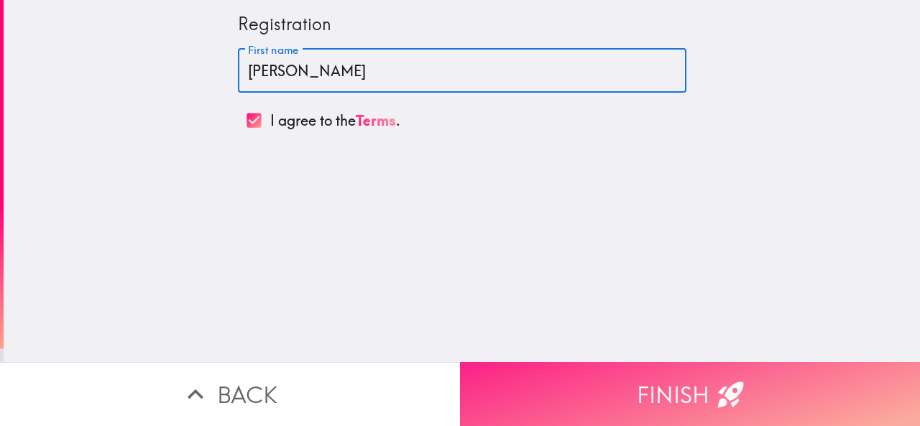
type input "[PERSON_NAME]"
click at [579, 362] on button "Finish" at bounding box center [690, 394] width 460 height 64
